Goal: Information Seeking & Learning: Check status

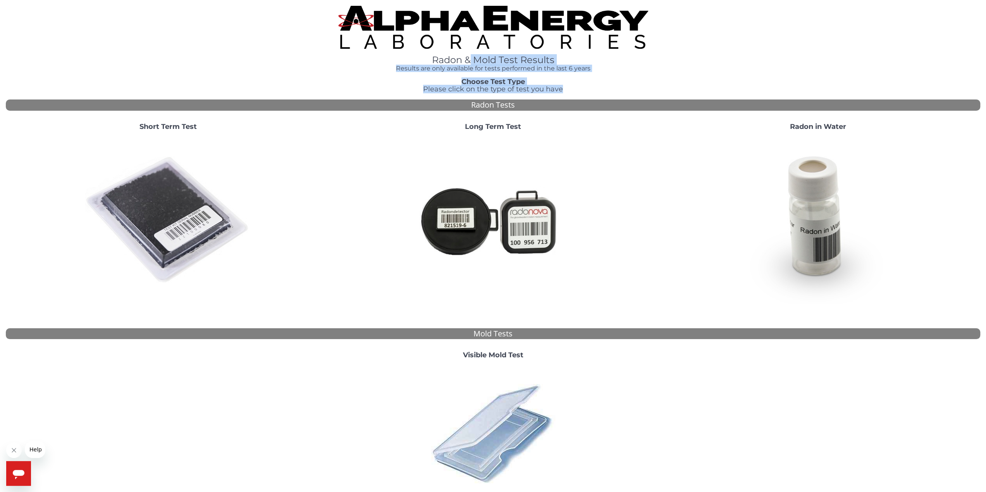
drag, startPoint x: 469, startPoint y: 62, endPoint x: 564, endPoint y: 89, distance: 98.7
click at [564, 89] on div "Radon & Mold Test Results Results are only available for tests performed in the…" at bounding box center [493, 277] width 974 height 543
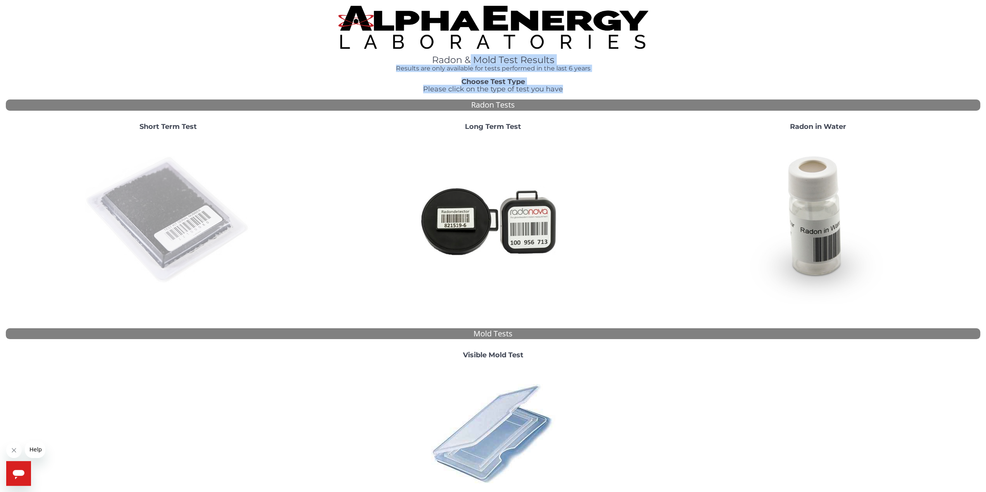
click at [179, 211] on img at bounding box center [168, 220] width 167 height 167
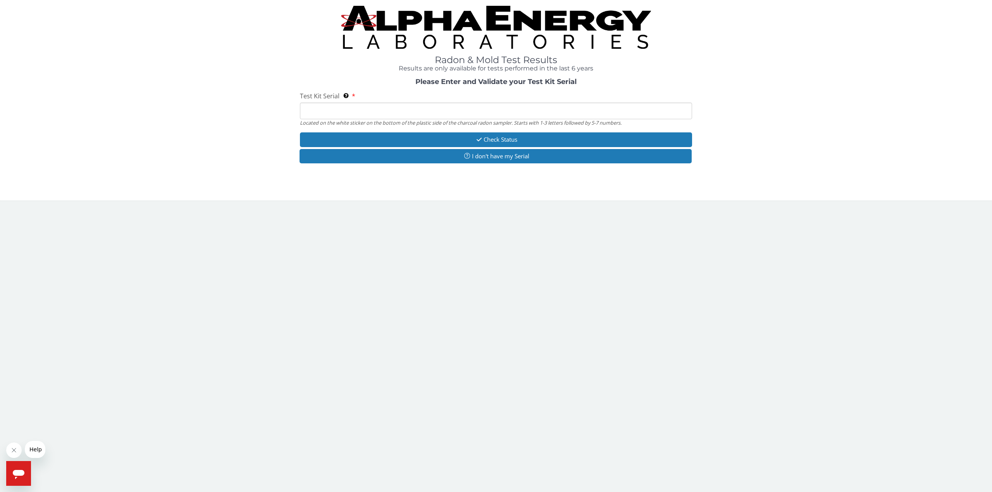
click at [376, 111] on input "Test Kit Serial Located on the white sticker on the bottom of the plastic side …" at bounding box center [496, 111] width 392 height 17
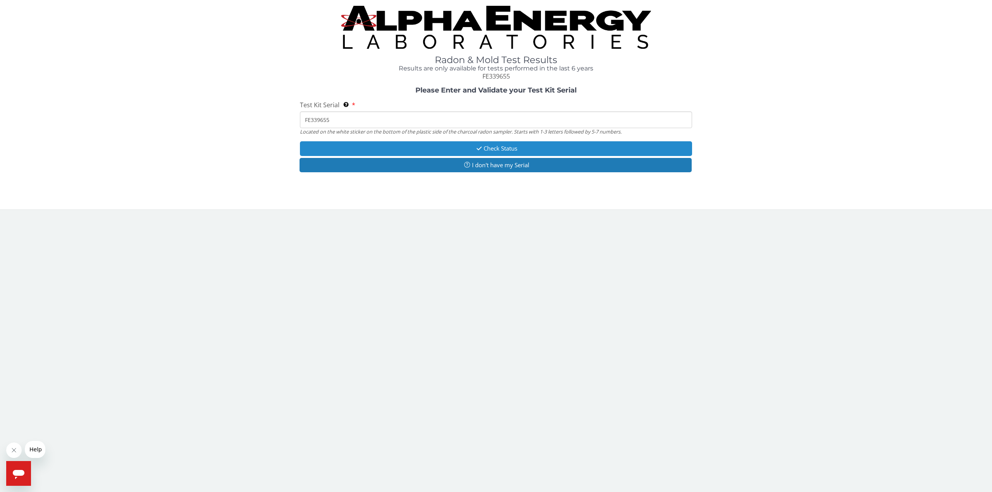
type input "FE339655"
click at [431, 148] on button "Check Status" at bounding box center [496, 148] width 392 height 14
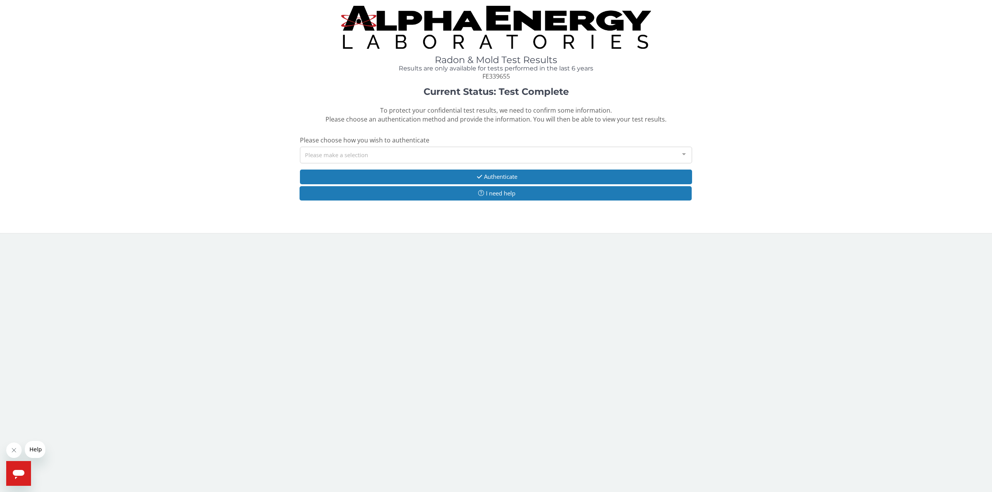
click at [357, 155] on div "Please make a selection" at bounding box center [496, 155] width 392 height 17
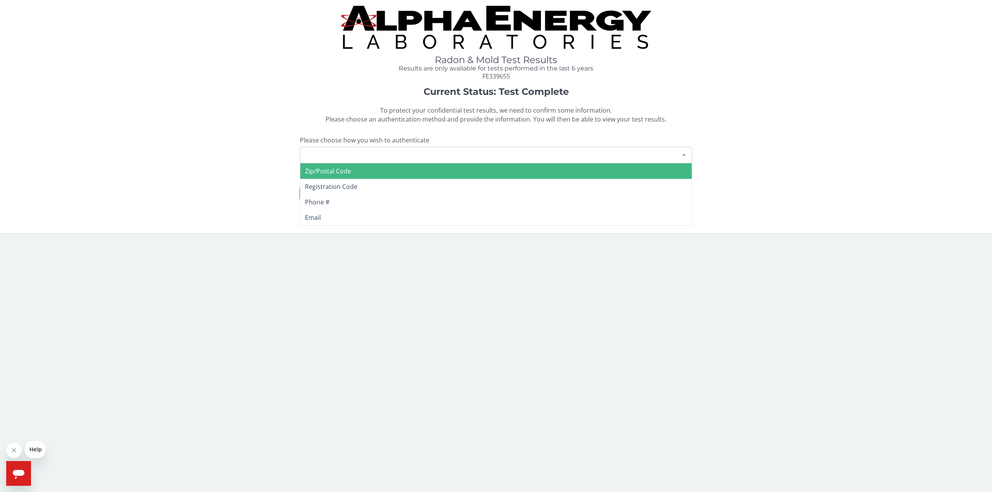
click at [342, 173] on span "Zip/Postal Code" at bounding box center [328, 171] width 46 height 9
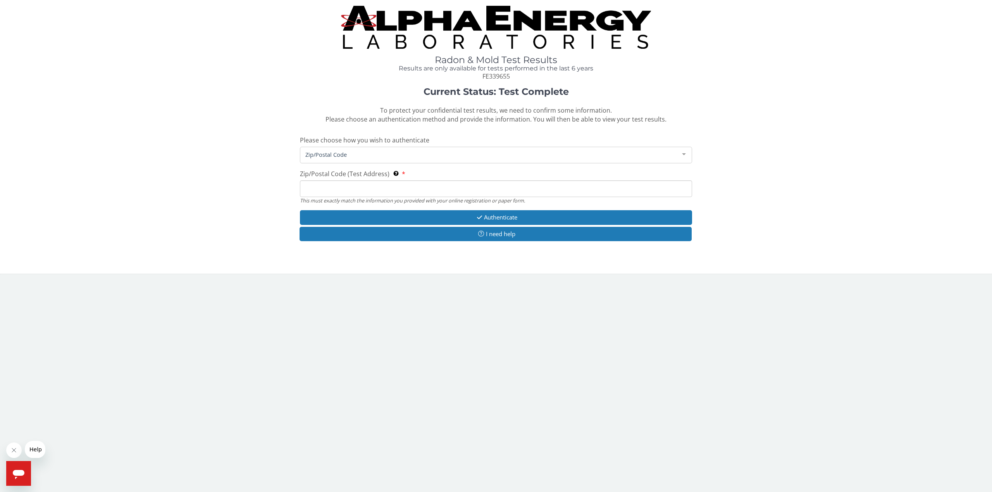
click at [410, 191] on input "Zip/Postal Code (Test Address) This must exactly match the information you prov…" at bounding box center [496, 189] width 392 height 17
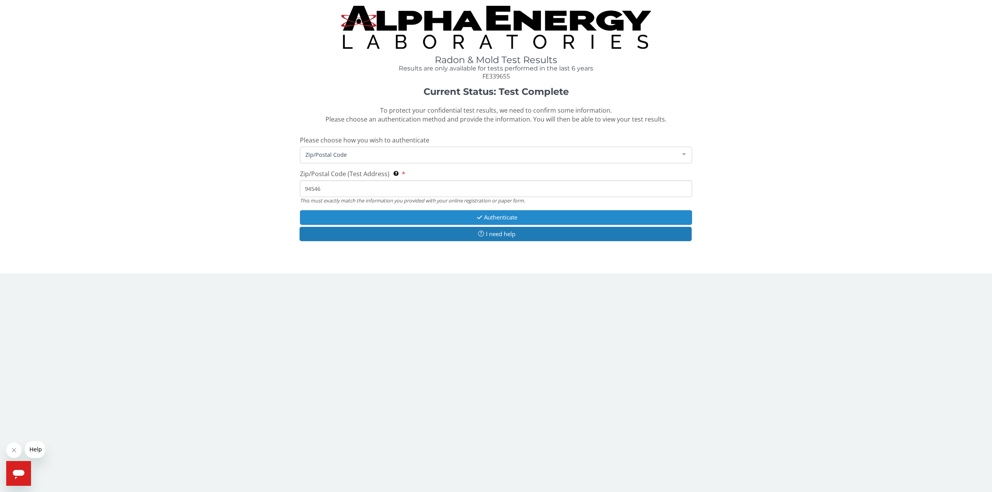
type input "94546"
click at [564, 215] on button "Authenticate" at bounding box center [496, 217] width 392 height 14
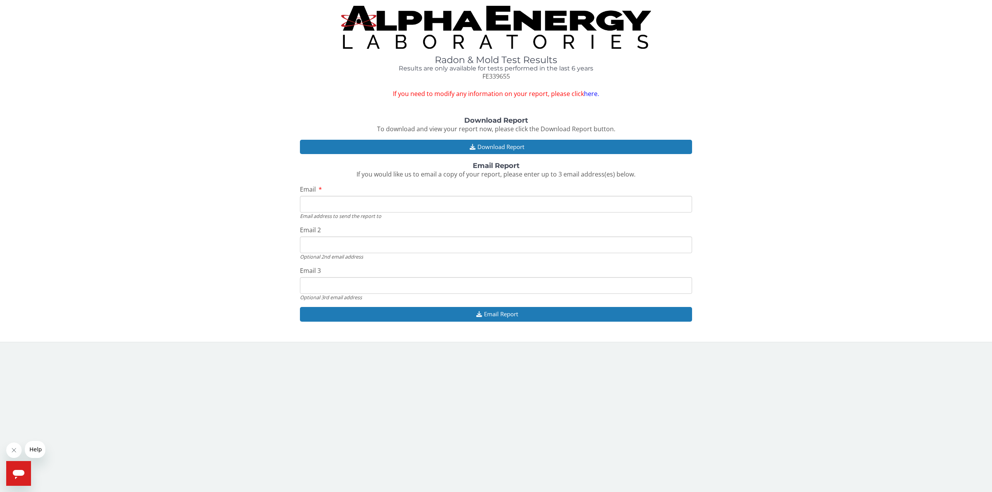
click at [362, 201] on input "Email" at bounding box center [496, 204] width 392 height 17
type input "[PERSON_NAME][EMAIL_ADDRESS][PERSON_NAME][DOMAIN_NAME]"
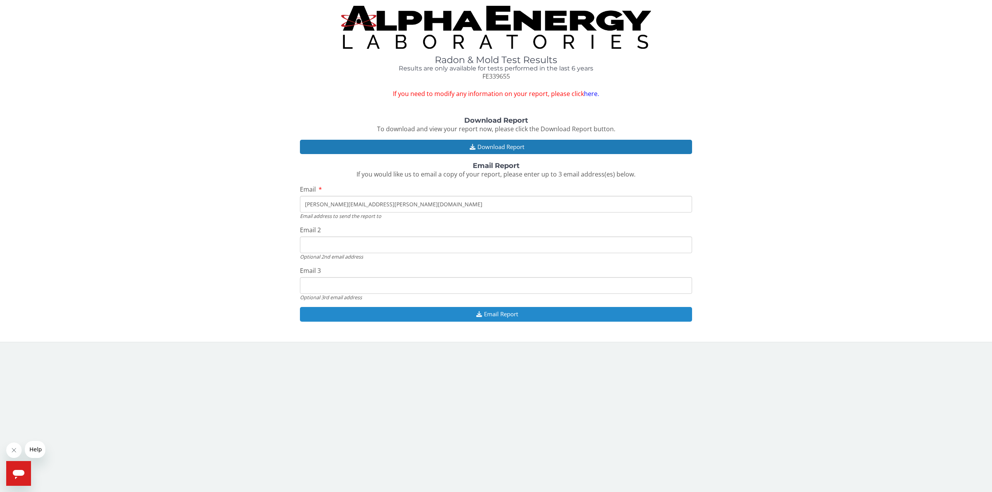
click at [381, 318] on button "Email Report" at bounding box center [496, 314] width 392 height 14
